Goal: Find specific page/section: Find specific page/section

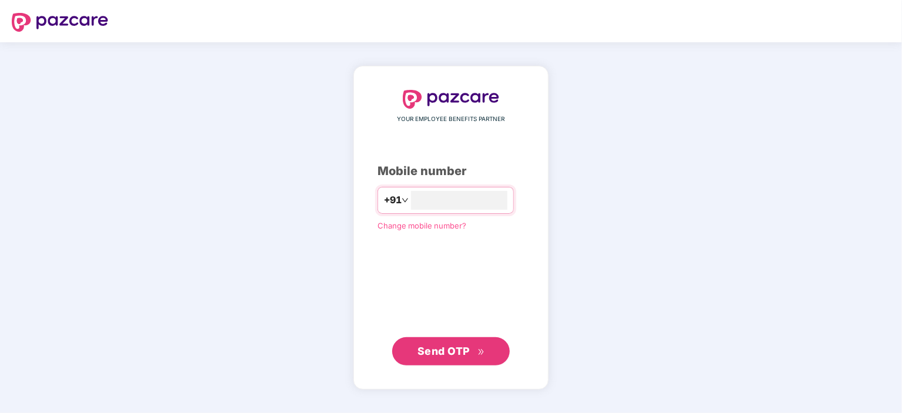
type input "**********"
click at [456, 342] on button "Send OTP" at bounding box center [451, 351] width 118 height 28
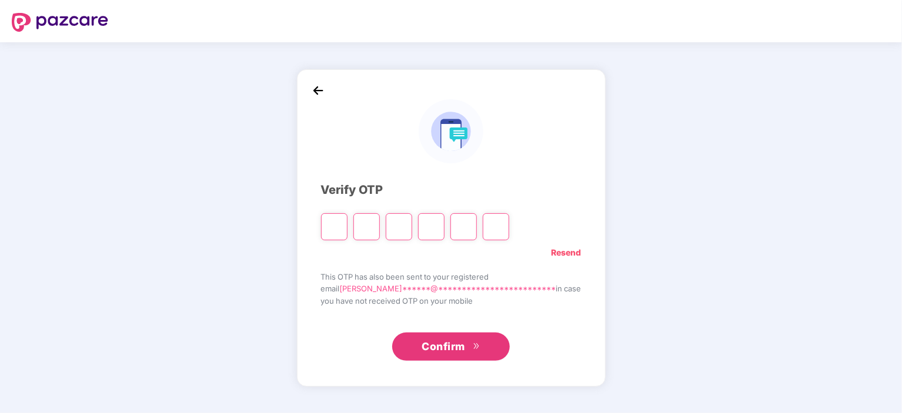
click at [348, 232] on input "Please enter verification code. Digit 1" at bounding box center [334, 226] width 26 height 27
click at [342, 134] on div at bounding box center [451, 131] width 261 height 64
drag, startPoint x: 344, startPoint y: 135, endPoint x: 349, endPoint y: 106, distance: 29.9
click at [349, 106] on div at bounding box center [451, 131] width 261 height 64
click at [348, 225] on input "Please enter verification code. Digit 1" at bounding box center [334, 226] width 26 height 27
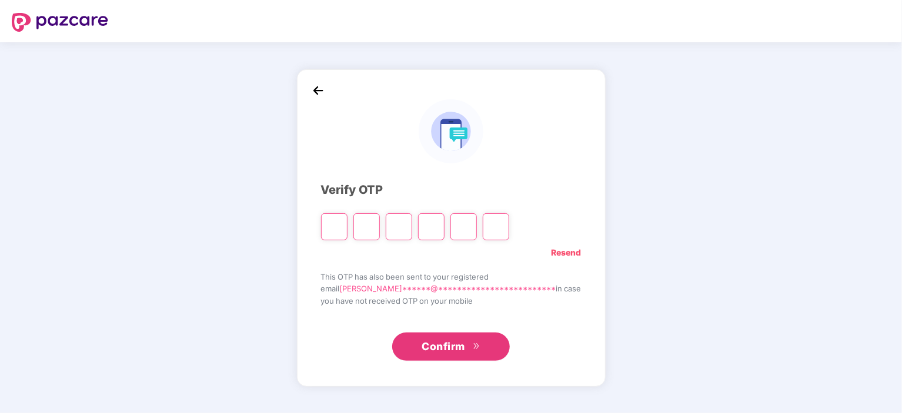
paste input "*"
type input "*"
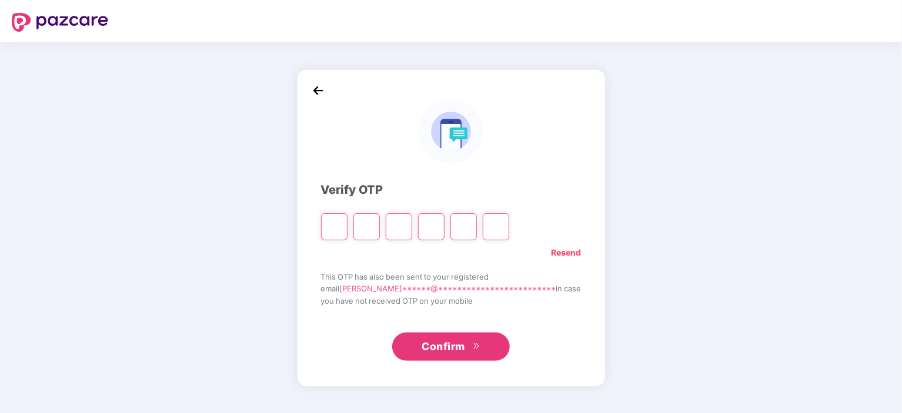
type input "*"
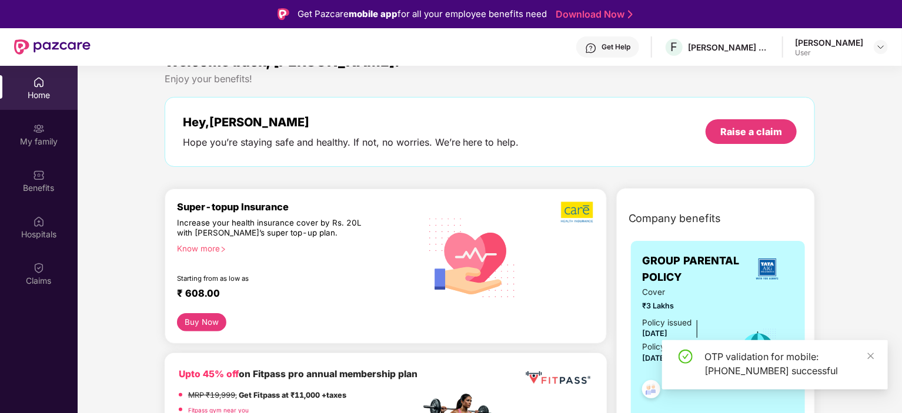
scroll to position [35, 0]
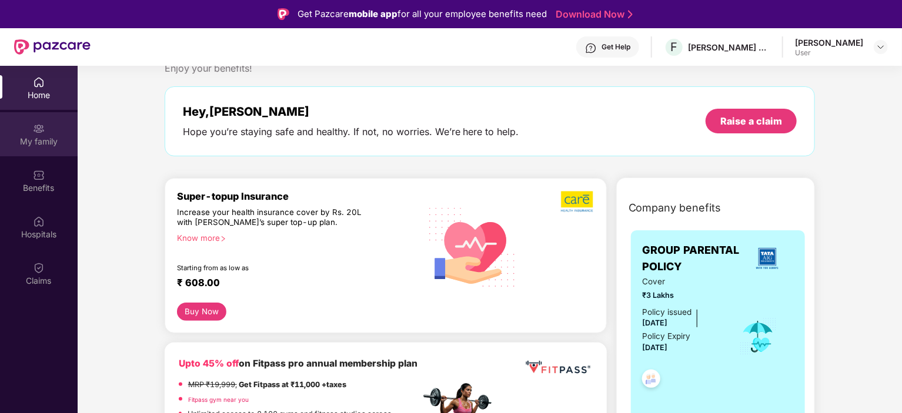
click at [66, 135] on div "My family" at bounding box center [39, 134] width 78 height 44
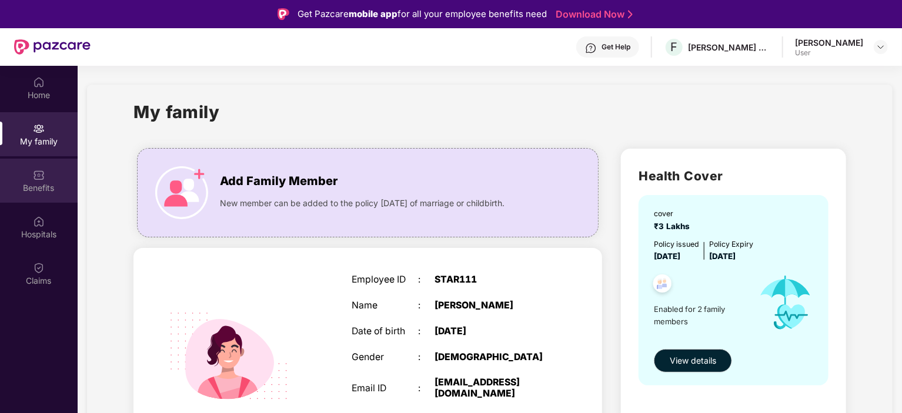
click at [51, 175] on div "Benefits" at bounding box center [39, 181] width 78 height 44
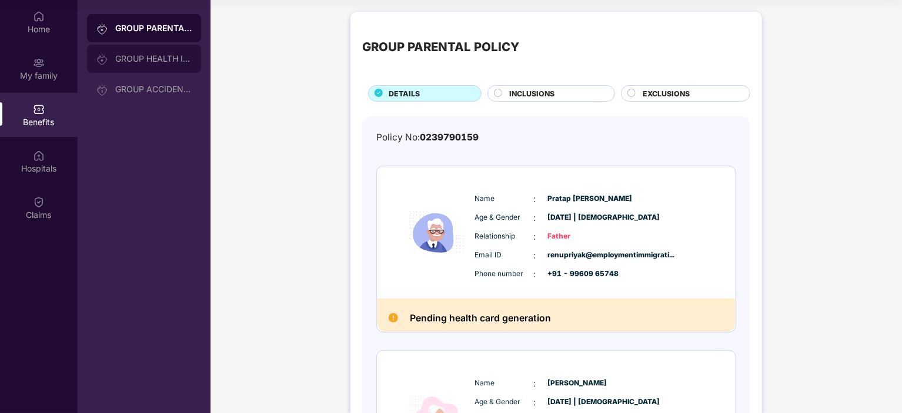
click at [185, 56] on div "GROUP HEALTH INSURANCE" at bounding box center [153, 58] width 76 height 9
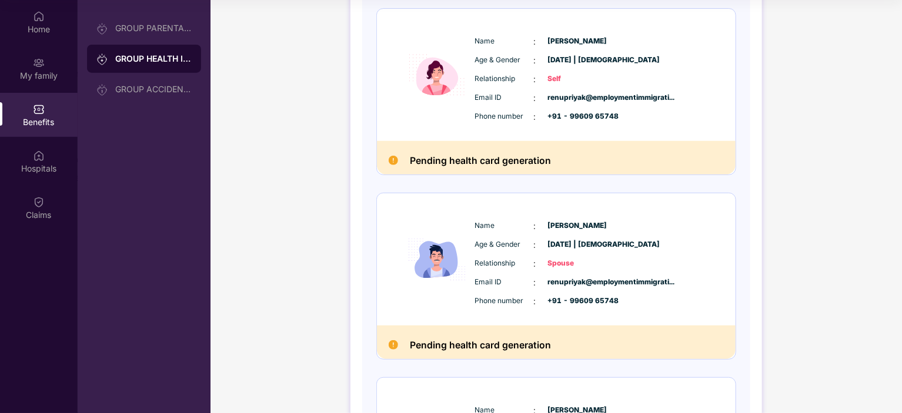
scroll to position [158, 0]
